Goal: Task Accomplishment & Management: Use online tool/utility

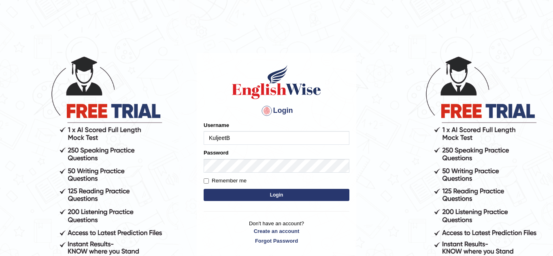
type input "KuljeetB"
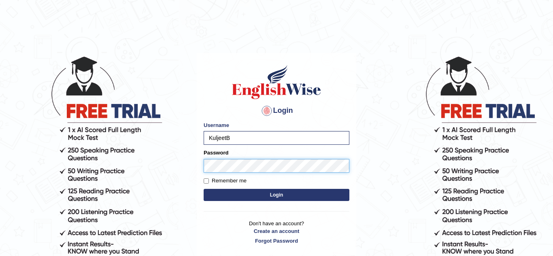
click at [203, 189] on button "Login" at bounding box center [276, 195] width 146 height 12
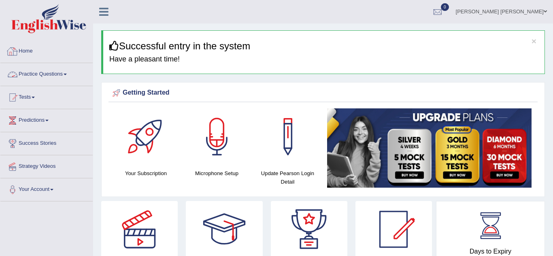
click at [67, 74] on span at bounding box center [65, 75] width 3 height 2
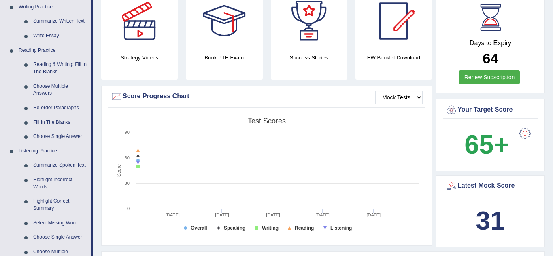
scroll to position [210, 0]
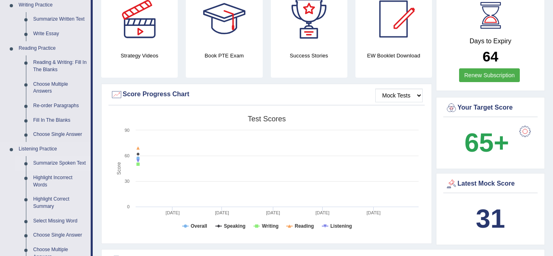
click at [66, 164] on link "Summarize Spoken Text" at bounding box center [60, 163] width 61 height 15
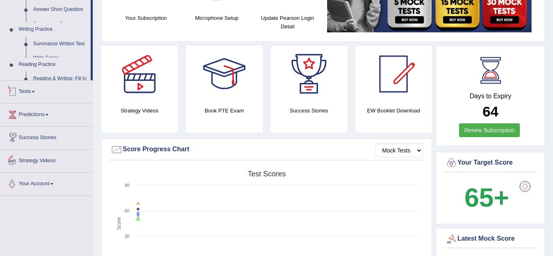
scroll to position [252, 0]
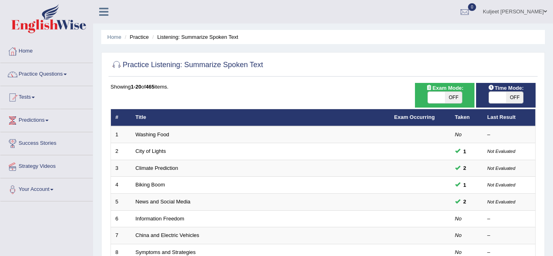
click at [513, 98] on span "OFF" at bounding box center [514, 97] width 17 height 11
checkbox input "true"
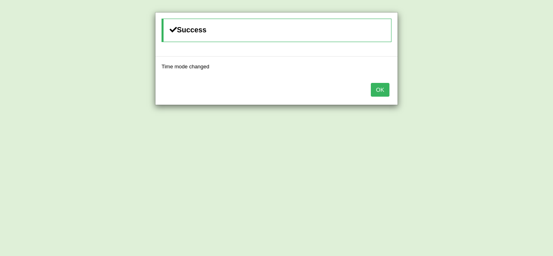
click at [388, 91] on button "OK" at bounding box center [380, 90] width 19 height 14
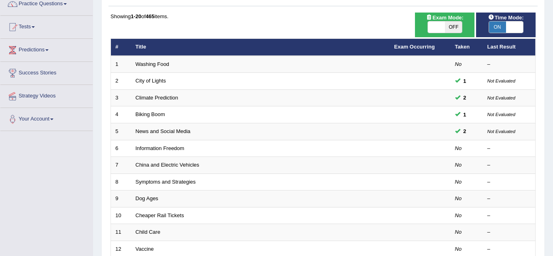
scroll to position [129, 0]
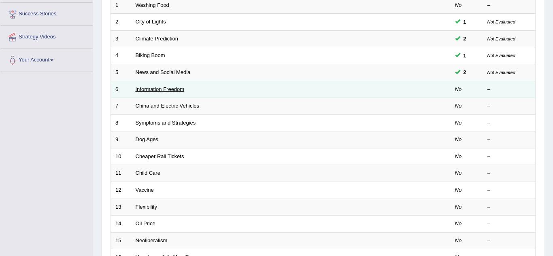
click at [163, 90] on link "Information Freedom" at bounding box center [160, 89] width 49 height 6
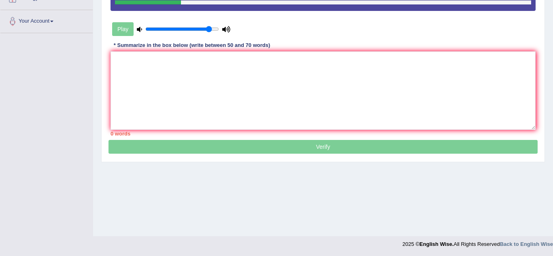
scroll to position [169, 0]
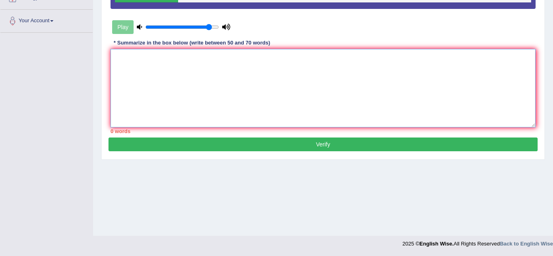
click at [148, 63] on textarea at bounding box center [322, 88] width 425 height 78
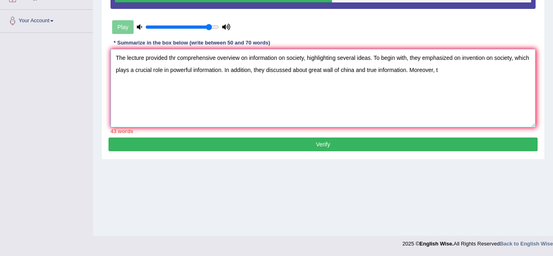
click at [147, 63] on textarea "The lecture provided thr comprehensive overview on information on society, high…" at bounding box center [322, 88] width 425 height 78
click at [455, 71] on textarea "The lecture pherovided thr comprehensive overview on information on society, hi…" at bounding box center [322, 88] width 425 height 78
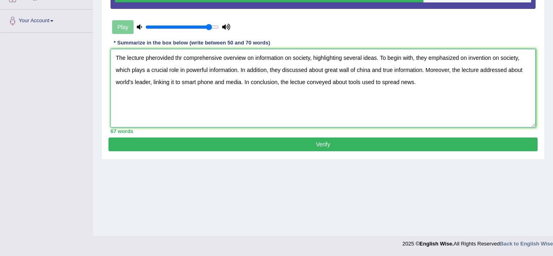
type textarea "The lecture pherovided thr comprehensive overview on information on society, hi…"
click at [55, 112] on div "Toggle navigation Home Practice Questions Speaking Practice Read Aloud Repeat S…" at bounding box center [276, 41] width 553 height 421
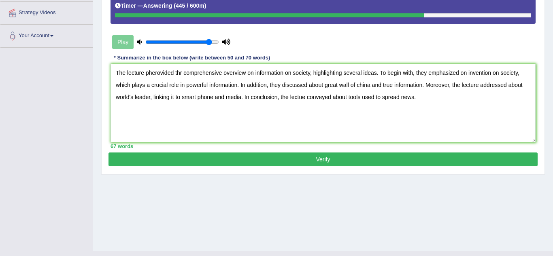
scroll to position [152, 0]
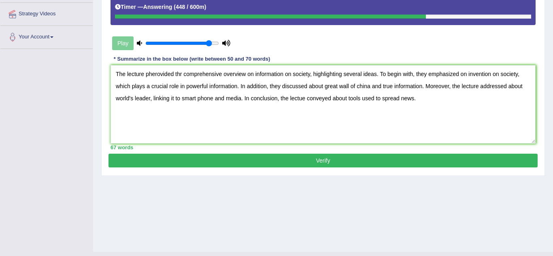
click at [127, 165] on button "Verify" at bounding box center [322, 161] width 429 height 14
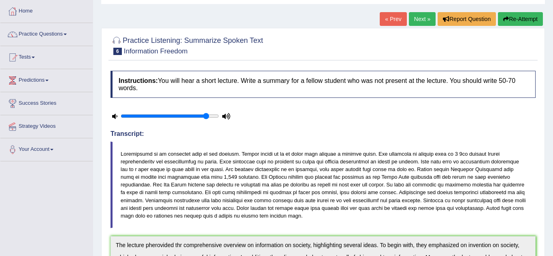
scroll to position [39, 0]
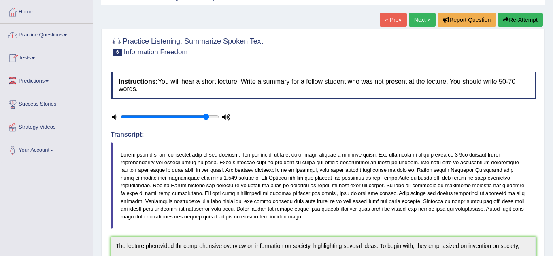
click at [66, 35] on span at bounding box center [65, 35] width 3 height 2
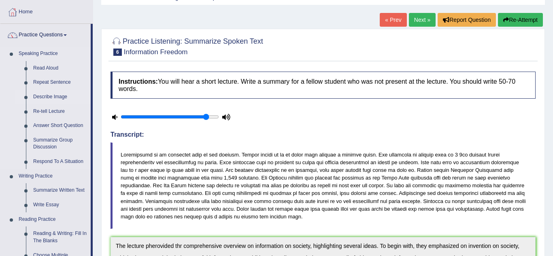
click at [17, 91] on li "Describe Image" at bounding box center [53, 97] width 76 height 15
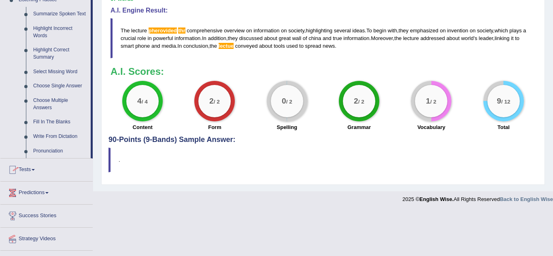
scroll to position [378, 0]
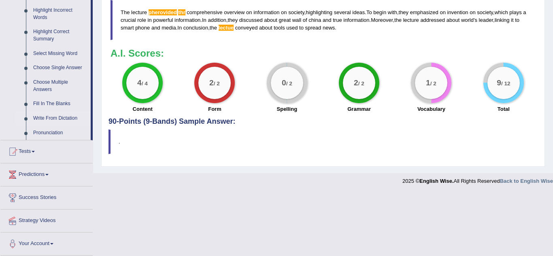
click at [50, 118] on link "Write From Dictation" at bounding box center [60, 118] width 61 height 15
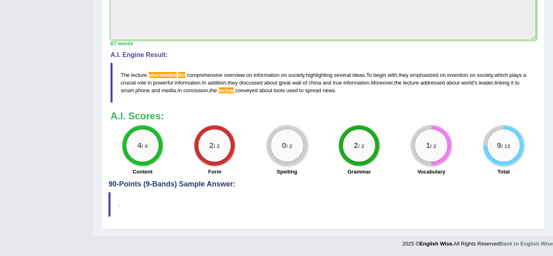
scroll to position [112, 0]
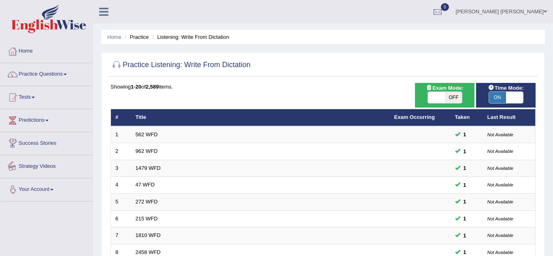
click at [90, 184] on link "Your Account" at bounding box center [46, 188] width 92 height 20
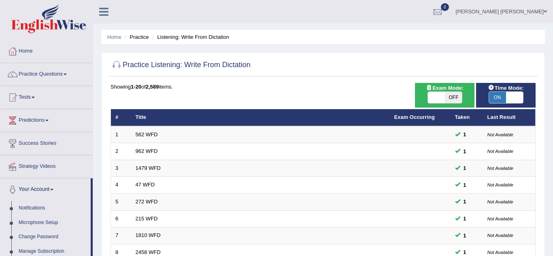
click at [294, 25] on div "Home Practice Listening: Write From Dictation Practice Listening: Write From Di…" at bounding box center [323, 257] width 460 height 515
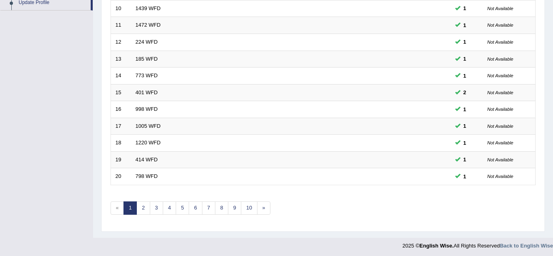
scroll to position [280, 0]
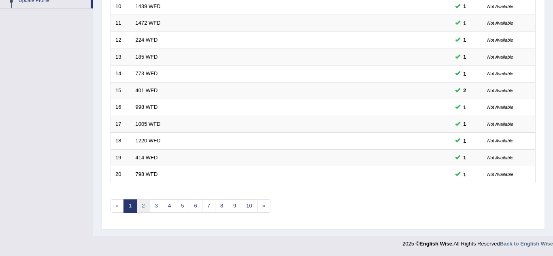
click at [142, 205] on link "2" at bounding box center [142, 205] width 13 height 13
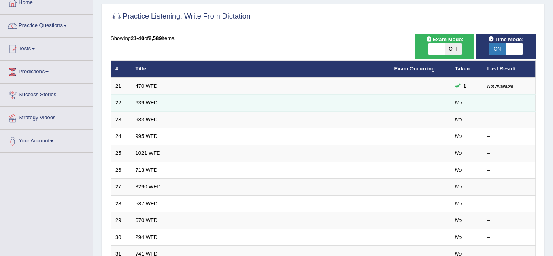
click at [149, 98] on td "639 WFD" at bounding box center [260, 103] width 258 height 17
click at [149, 102] on link "639 WFD" at bounding box center [147, 103] width 22 height 6
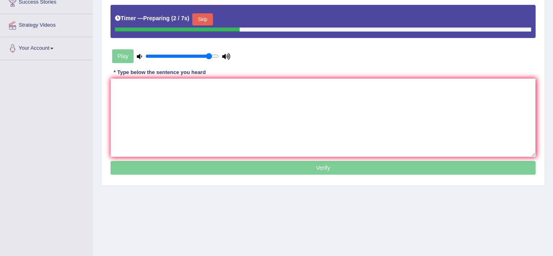
scroll to position [162, 0]
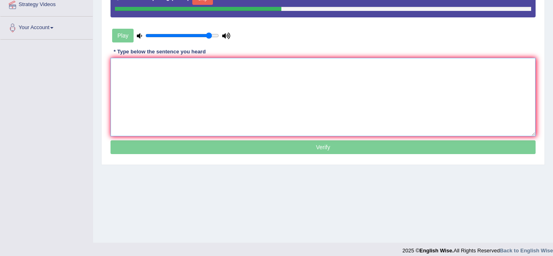
click at [126, 83] on textarea at bounding box center [322, 97] width 425 height 78
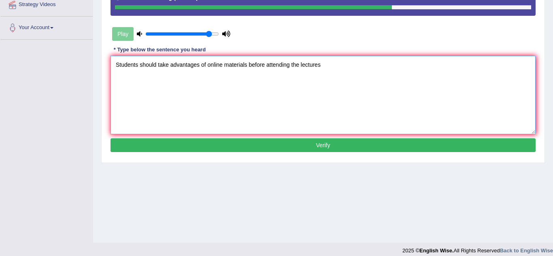
type textarea "Students should take advantages of online materials before attending the lectur…"
click at [231, 151] on button "Verify" at bounding box center [322, 145] width 425 height 14
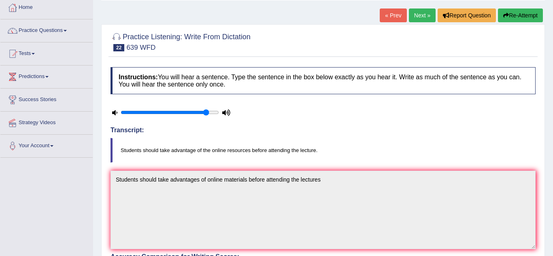
scroll to position [32, 0]
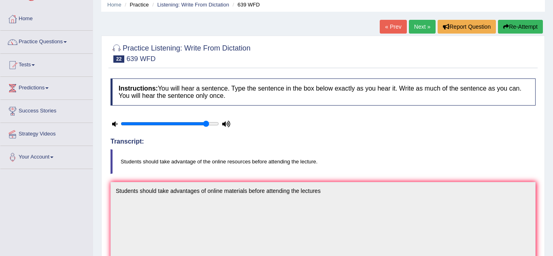
click at [424, 25] on link "Next »" at bounding box center [422, 27] width 27 height 14
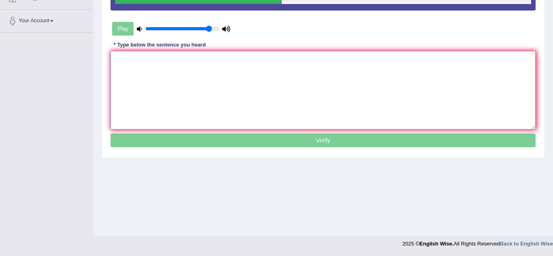
click at [112, 75] on textarea at bounding box center [322, 90] width 425 height 78
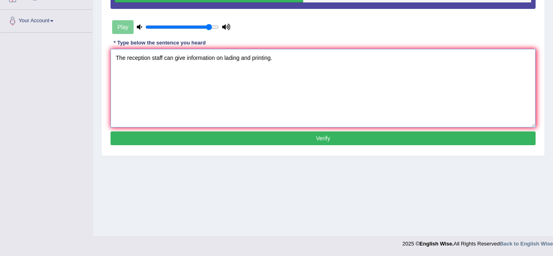
click at [233, 57] on textarea "The reception staff can give information on lading and printing." at bounding box center [322, 88] width 425 height 78
click at [233, 59] on textarea "The reception staff can give information on lang and printing." at bounding box center [322, 88] width 425 height 78
type textarea "The reception staff can give information on lending and printing."
click at [255, 140] on button "Verify" at bounding box center [322, 138] width 425 height 14
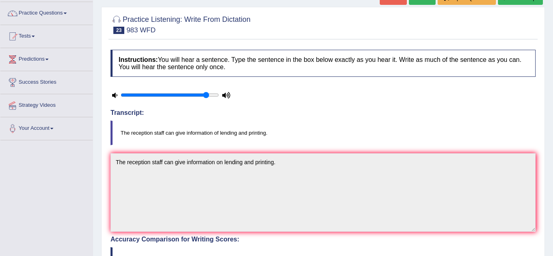
scroll to position [39, 0]
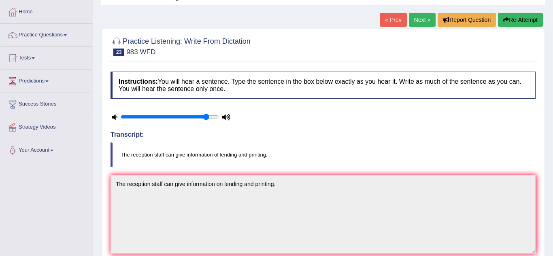
click at [425, 21] on link "Next »" at bounding box center [422, 20] width 27 height 14
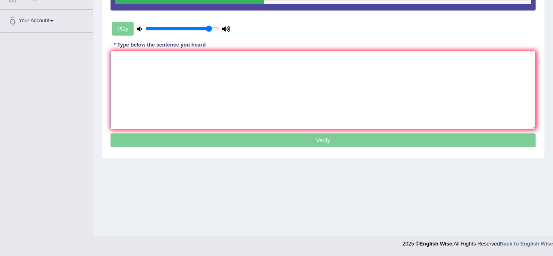
click at [122, 59] on textarea at bounding box center [322, 90] width 425 height 78
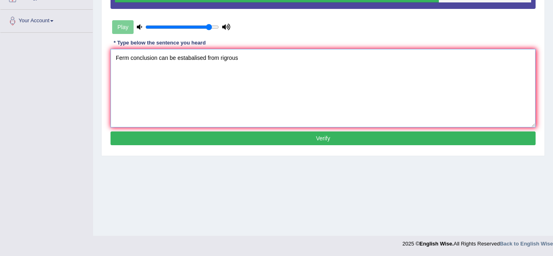
click at [122, 60] on textarea "Ferm conclusion can be estabalised from rigrous" at bounding box center [322, 88] width 425 height 78
click at [240, 55] on textarea "Firm conclusion can be estabalised from rigrous" at bounding box center [322, 88] width 425 height 78
type textarea "Firm conclusion can be estabalised from rigrous informations."
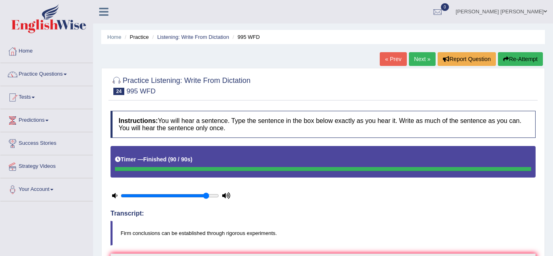
click at [416, 60] on link "Next »" at bounding box center [422, 59] width 27 height 14
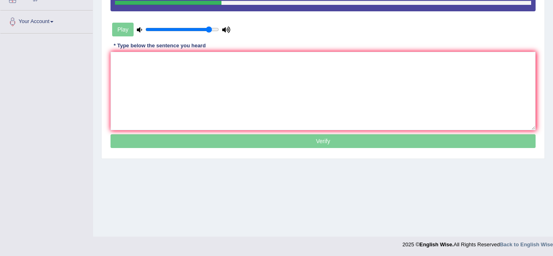
scroll to position [169, 0]
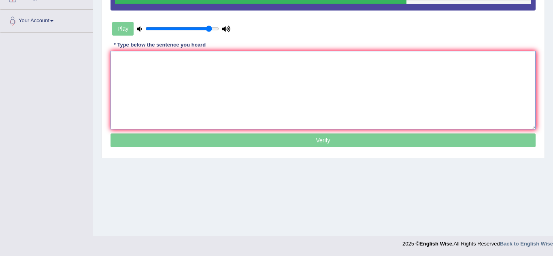
click at [136, 70] on textarea at bounding box center [322, 90] width 425 height 78
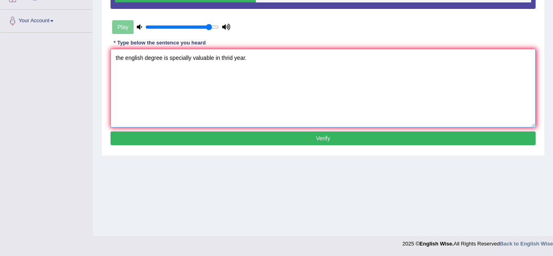
click at [116, 57] on textarea "the english degree is specially valuable in thrid year." at bounding box center [322, 88] width 425 height 78
click at [118, 58] on textarea "the english degree is specially valuable in thrid year." at bounding box center [322, 88] width 425 height 78
click at [217, 57] on textarea "The english degree is specially valuable in thrid year." at bounding box center [322, 88] width 425 height 78
type textarea "The english degree is specially valuable in the thrid year."
click at [251, 144] on button "Verify" at bounding box center [322, 138] width 425 height 14
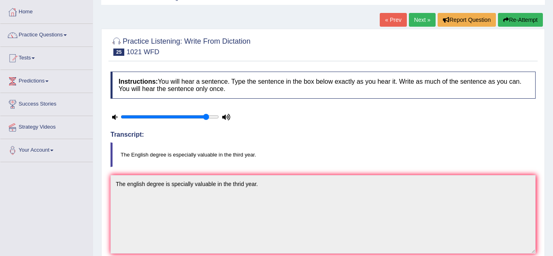
scroll to position [23, 0]
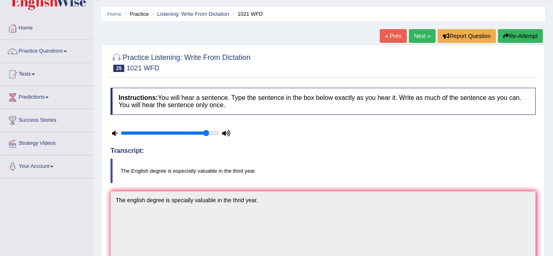
click at [424, 36] on link "Next »" at bounding box center [422, 36] width 27 height 14
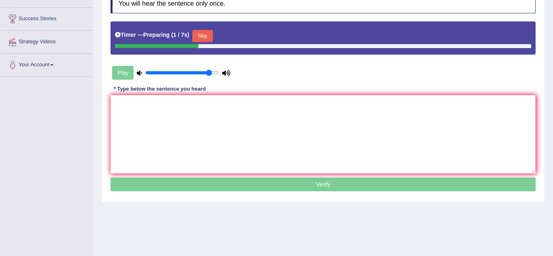
scroll to position [146, 0]
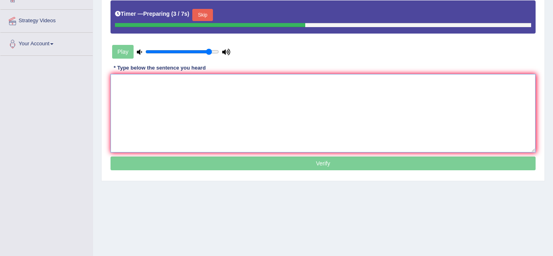
click at [144, 85] on textarea at bounding box center [322, 113] width 425 height 78
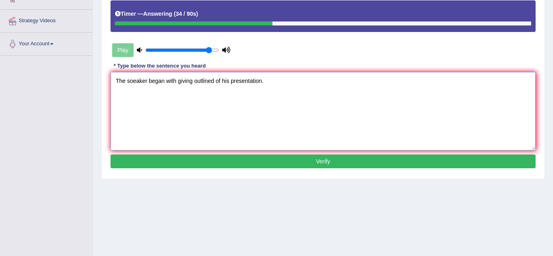
click at [146, 82] on textarea "The soeaker began with giving outlined of his presentation." at bounding box center [322, 111] width 425 height 78
click at [193, 83] on textarea "The speaker began with giving outlined of his presentation." at bounding box center [322, 111] width 425 height 78
type textarea "The speaker began with giving the outlined of his presentation."
click at [222, 167] on button "Verify" at bounding box center [322, 162] width 425 height 14
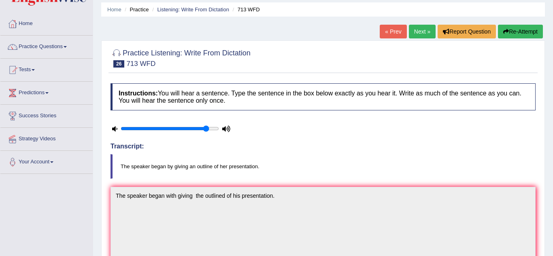
scroll to position [16, 0]
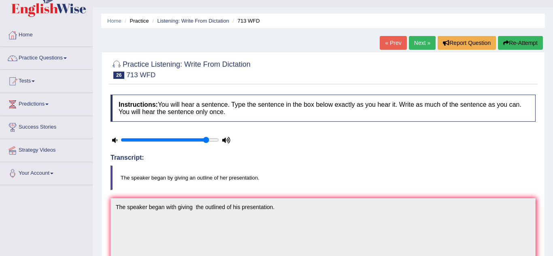
click at [425, 40] on link "Next »" at bounding box center [422, 43] width 27 height 14
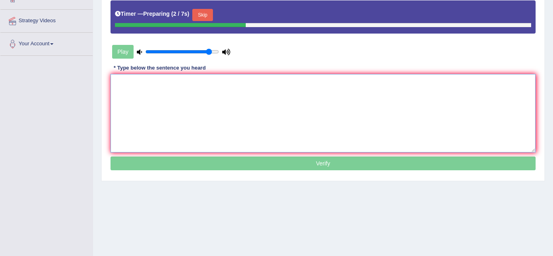
click at [170, 83] on textarea at bounding box center [322, 113] width 425 height 78
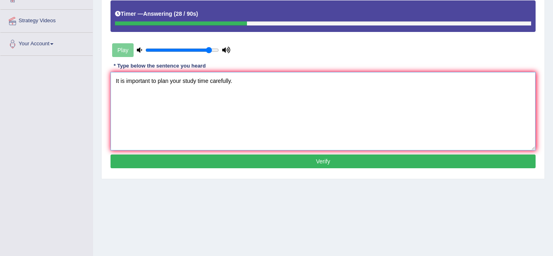
type textarea "It is important to plan your study time carefully."
click at [171, 159] on button "Verify" at bounding box center [322, 162] width 425 height 14
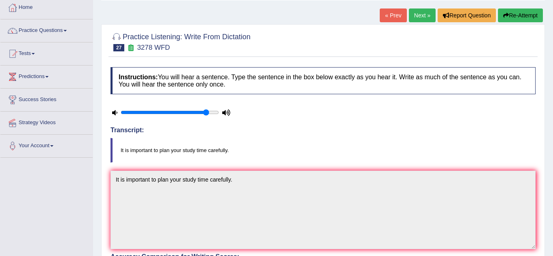
scroll to position [32, 0]
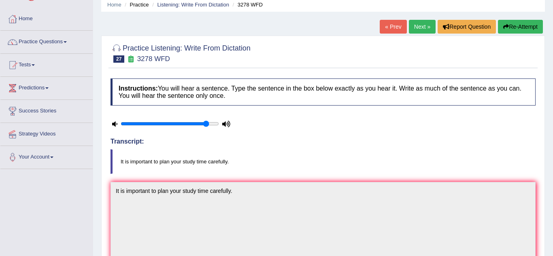
click at [413, 26] on link "Next »" at bounding box center [422, 27] width 27 height 14
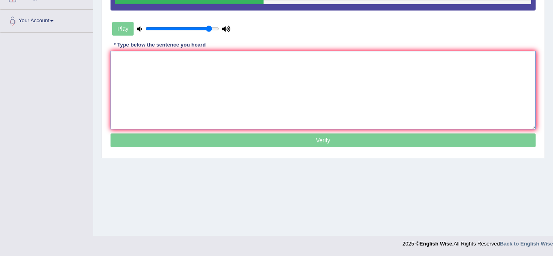
click at [147, 52] on textarea at bounding box center [322, 90] width 425 height 78
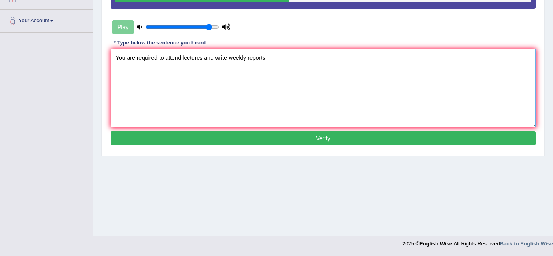
click at [228, 59] on textarea "You are required to attend lectures and write weekly reports." at bounding box center [322, 88] width 425 height 78
click at [183, 55] on textarea "You are required to attend lectures and write the weekly reports." at bounding box center [322, 88] width 425 height 78
click at [180, 59] on textarea "You are required to attend lectures and write the weekly reports." at bounding box center [322, 88] width 425 height 78
click at [205, 121] on textarea "You are required to attend lectures and write the weekly reports." at bounding box center [322, 88] width 425 height 78
click at [183, 57] on textarea "You are required to attend lectures nd write the weekly reports." at bounding box center [322, 88] width 425 height 78
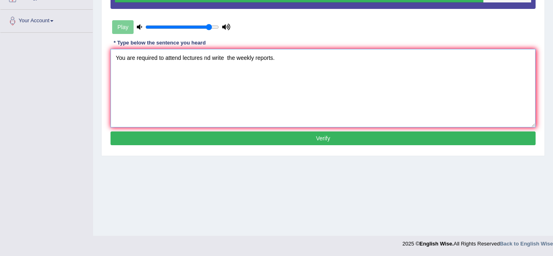
click at [182, 58] on textarea "You are required to attend lectures nd write the weekly reports." at bounding box center [322, 88] width 425 height 78
click at [218, 59] on textarea "You are required to attend the lectures nd write the weekly reports." at bounding box center [322, 88] width 425 height 78
click at [213, 59] on textarea "You are required to attend the lectures nd write the weekly reports." at bounding box center [322, 88] width 425 height 78
click at [247, 59] on textarea "You are required to attend the lectures and write the weekly reports." at bounding box center [322, 88] width 425 height 78
type textarea "You are required to attend the lectures and write the weekly reports."
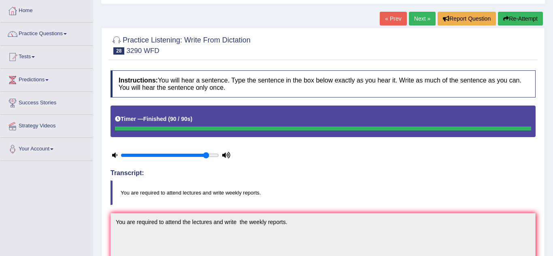
scroll to position [39, 0]
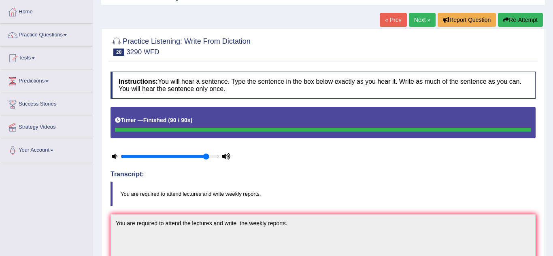
click at [430, 18] on link "Next »" at bounding box center [422, 20] width 27 height 14
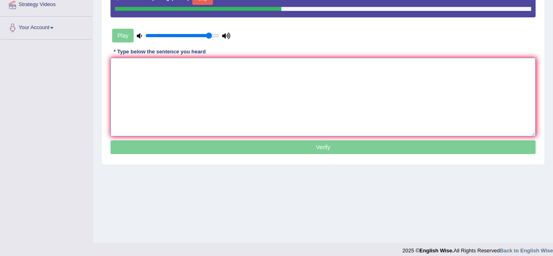
click at [126, 69] on textarea at bounding box center [322, 97] width 425 height 78
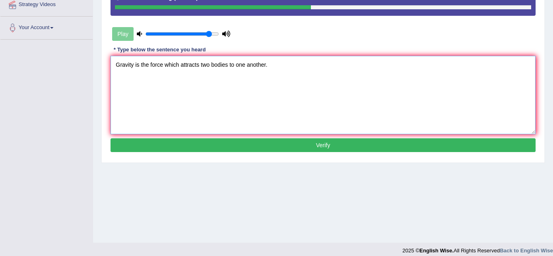
type textarea "Gravity is the force which attracts two bodies to one another."
click at [165, 150] on button "Verify" at bounding box center [322, 145] width 425 height 14
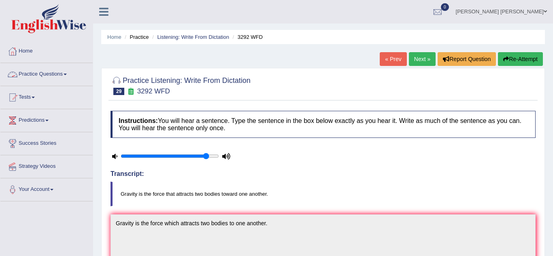
click at [67, 76] on link "Practice Questions" at bounding box center [46, 73] width 92 height 20
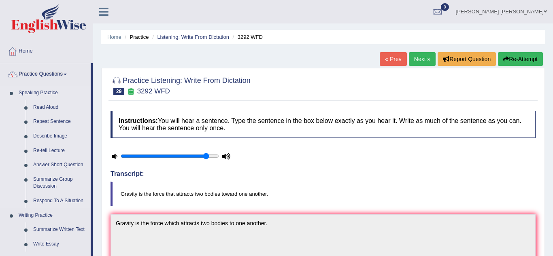
click at [10, 134] on li "Speaking Practice Read Aloud Repeat Sentence Describe Image Re-tell Lecture Ans…" at bounding box center [45, 147] width 90 height 123
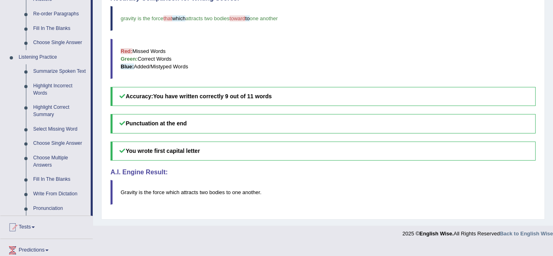
scroll to position [324, 0]
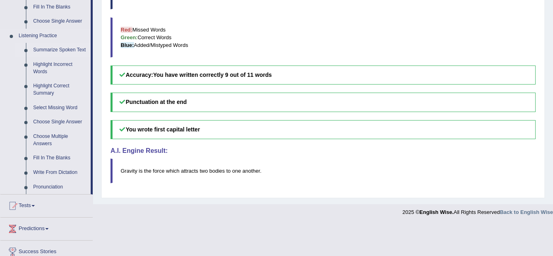
click at [57, 49] on link "Summarize Spoken Text" at bounding box center [60, 50] width 61 height 15
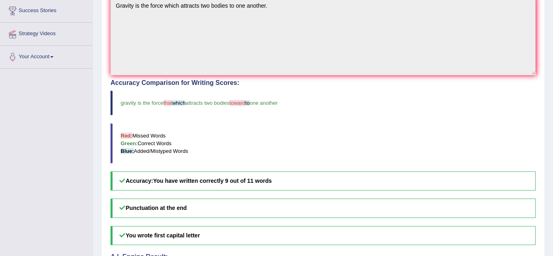
scroll to position [132, 0]
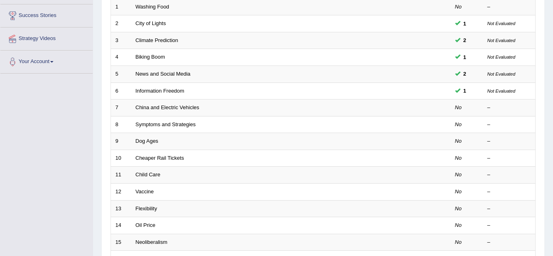
scroll to position [129, 0]
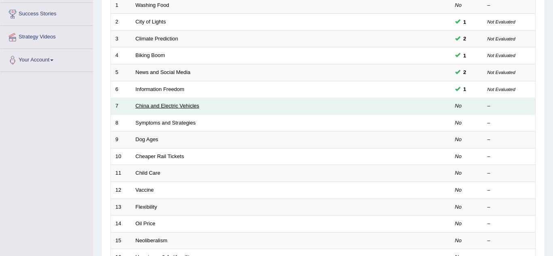
click at [163, 107] on link "China and Electric Vehicles" at bounding box center [168, 106] width 64 height 6
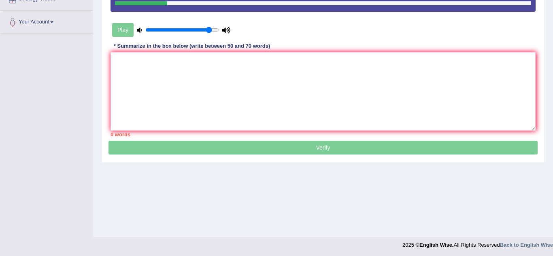
scroll to position [169, 0]
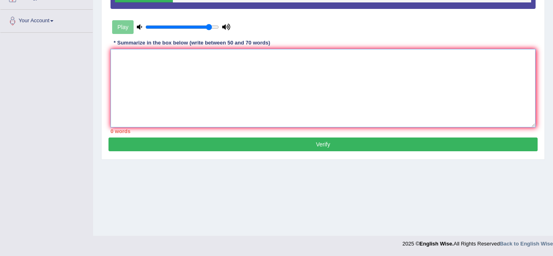
click at [150, 80] on textarea at bounding box center [322, 88] width 425 height 78
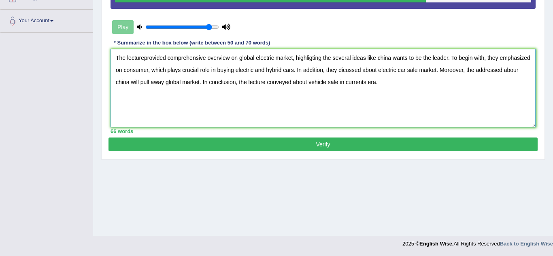
click at [143, 58] on textarea "The lectureprovided comprehensive overview on global electric market, highligti…" at bounding box center [322, 88] width 425 height 78
click at [469, 72] on textarea "The lecture provided comprehensive overview on global electric market, highligt…" at bounding box center [322, 88] width 425 height 78
click at [519, 70] on textarea "The lecture provided comprehensive overview on global electric market, highligt…" at bounding box center [322, 88] width 425 height 78
type textarea "The lecture provided comprehensive overview on global electric market, highligt…"
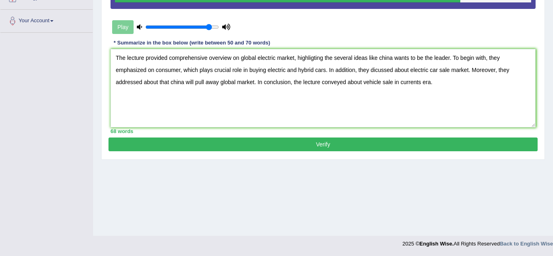
click at [296, 148] on button "Verify" at bounding box center [322, 145] width 429 height 14
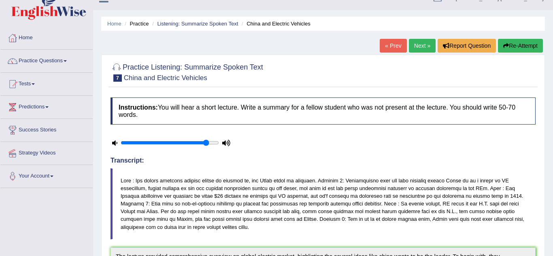
scroll to position [0, 0]
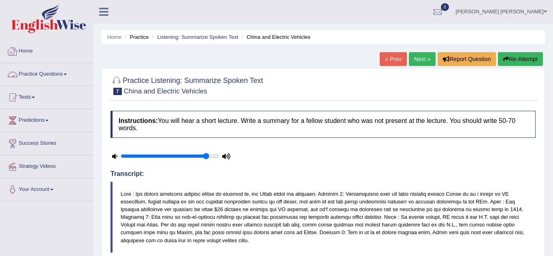
click at [27, 51] on link "Home" at bounding box center [46, 50] width 92 height 20
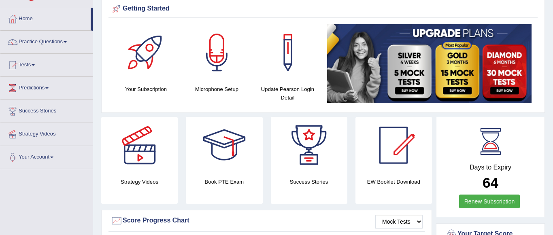
scroll to position [16, 0]
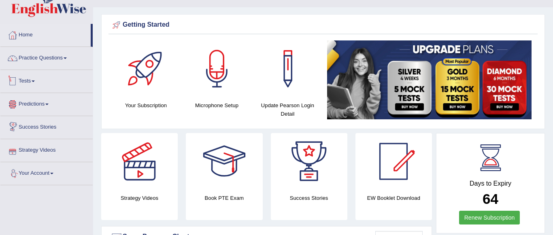
click at [26, 82] on link "Tests" at bounding box center [46, 80] width 92 height 20
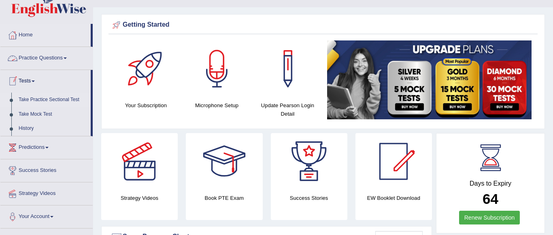
click at [48, 99] on link "Take Practice Sectional Test" at bounding box center [53, 100] width 76 height 15
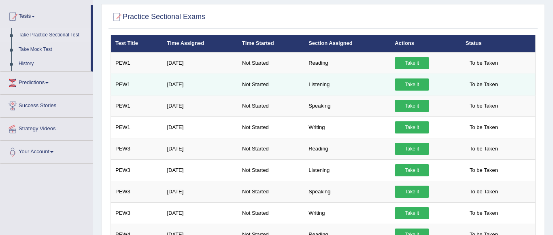
click at [406, 85] on link "Take it" at bounding box center [411, 84] width 34 height 12
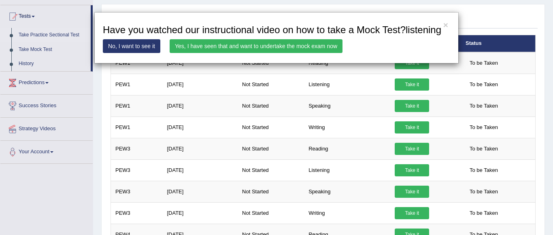
click at [290, 53] on link "Yes, I have seen that and want to undertake the mock exam now" at bounding box center [255, 46] width 173 height 14
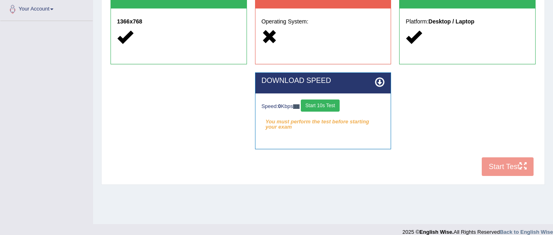
scroll to position [189, 0]
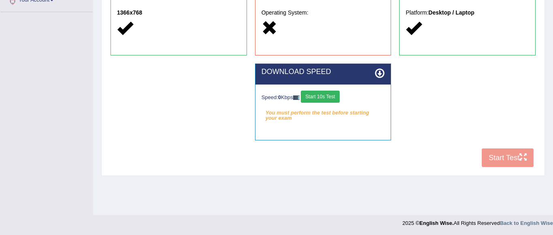
click at [337, 95] on button "Start 10s Test" at bounding box center [320, 97] width 38 height 12
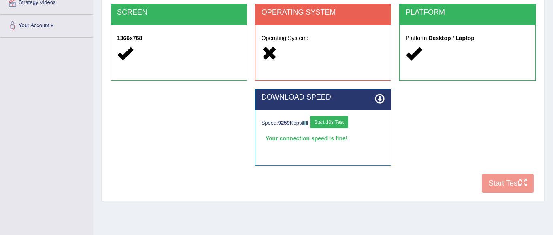
scroll to position [173, 0]
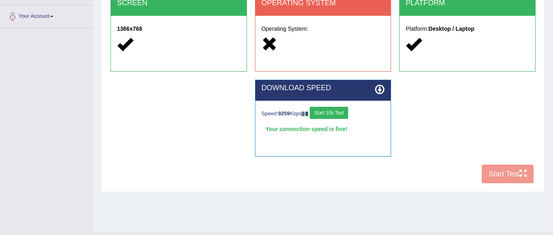
click at [345, 112] on button "Start 10s Test" at bounding box center [328, 113] width 38 height 12
click at [515, 173] on div "COOKIES Cookies Enabled JAVASCRIPT Javascript Enabled BROWSER Browser: Chrome S…" at bounding box center [322, 49] width 429 height 278
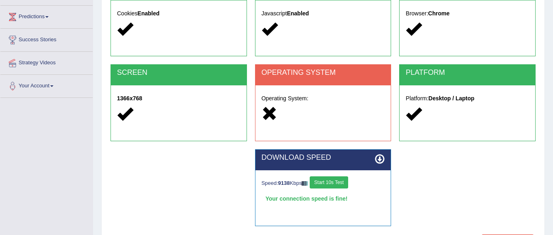
scroll to position [92, 0]
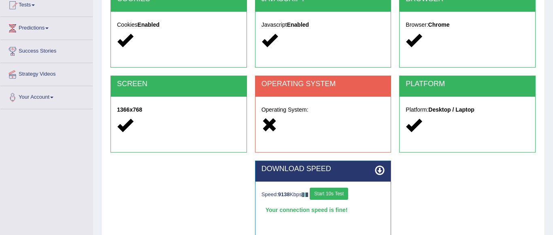
click at [273, 121] on icon at bounding box center [269, 125] width 16 height 16
click at [281, 84] on h2 "OPERATING SYSTEM" at bounding box center [322, 84] width 123 height 8
click at [333, 135] on div "Operating System:" at bounding box center [323, 119] width 136 height 44
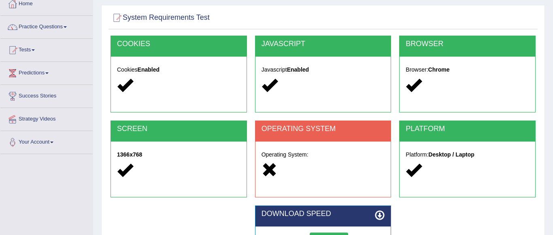
scroll to position [49, 0]
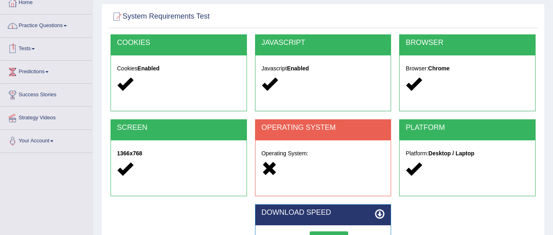
click at [32, 47] on link "Tests" at bounding box center [46, 48] width 92 height 20
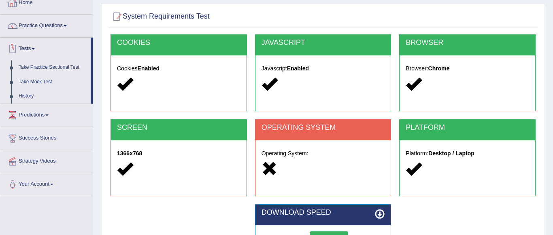
click at [77, 66] on link "Take Practice Sectional Test" at bounding box center [53, 67] width 76 height 15
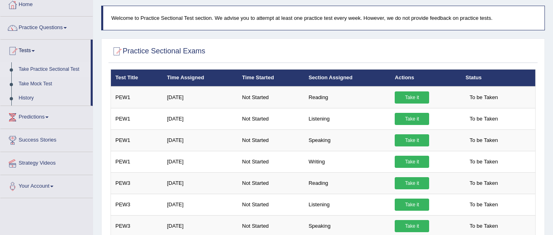
scroll to position [49, 0]
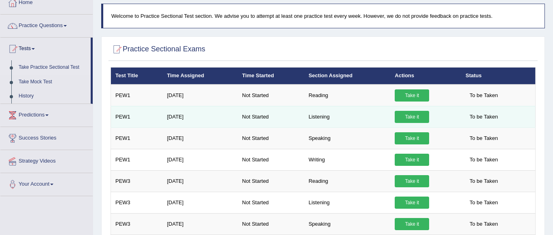
click at [401, 116] on link "Take it" at bounding box center [411, 117] width 34 height 12
